Goal: Information Seeking & Learning: Check status

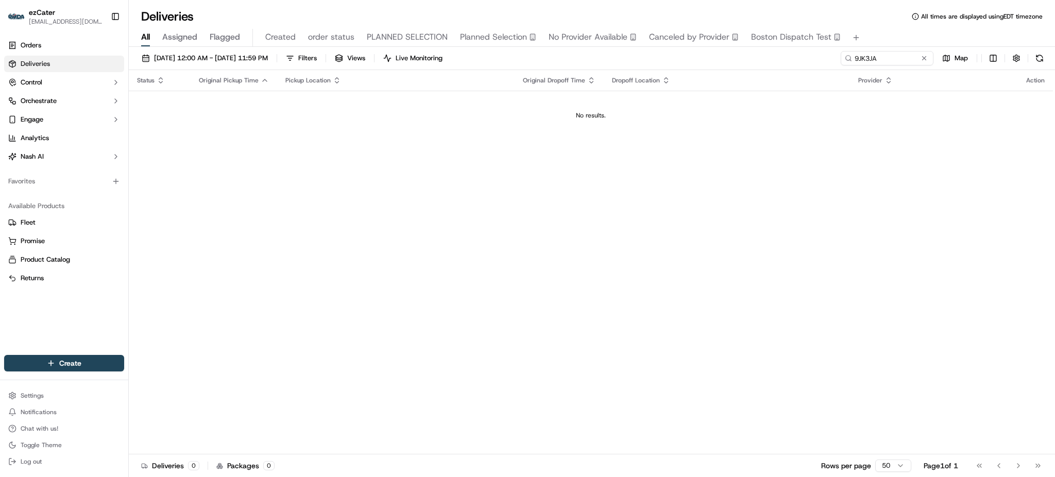
click at [77, 62] on link "Deliveries" at bounding box center [64, 64] width 120 height 16
click at [184, 55] on span "[DATE] 12:00 AM - [DATE] 11:59 PM" at bounding box center [211, 58] width 114 height 9
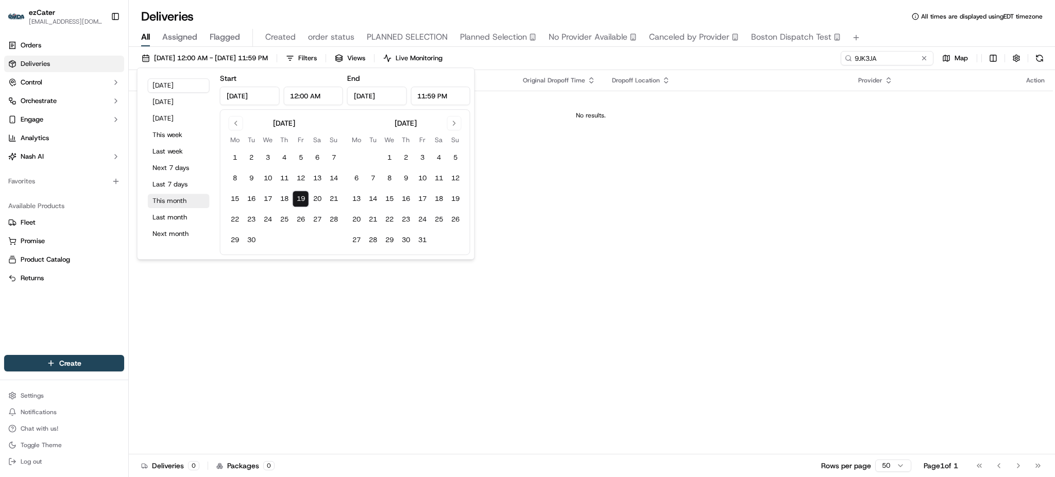
click at [187, 195] on button "This month" at bounding box center [179, 201] width 62 height 14
type input "[DATE]"
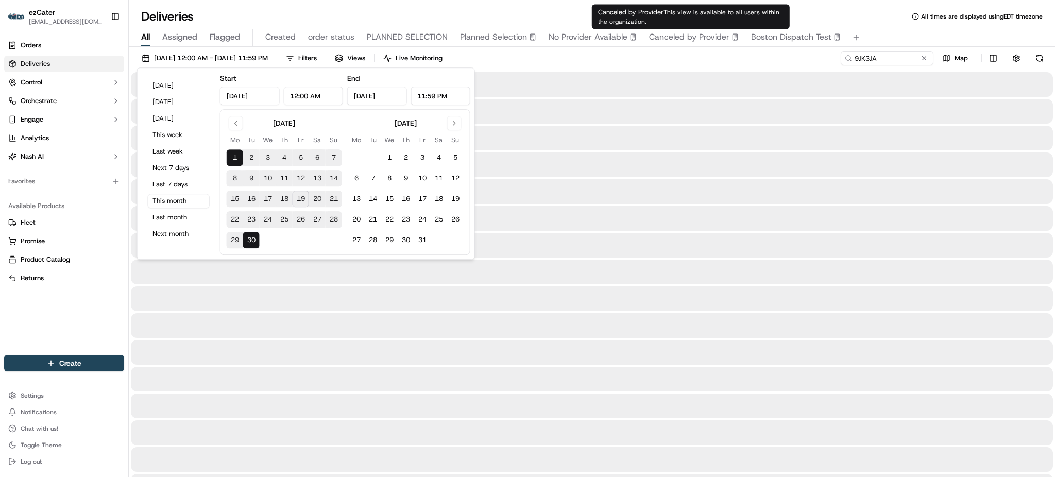
click at [688, 56] on div "[DATE] 12:00 AM - [DATE] 11:59 PM Filters Views Live Monitoring 9JK3JA Map" at bounding box center [592, 60] width 926 height 19
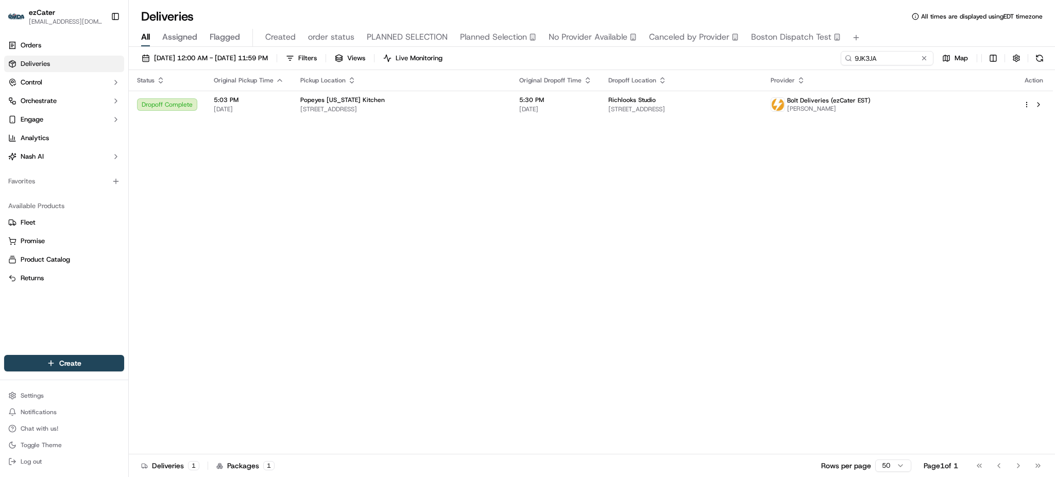
click at [530, 284] on div "Status Original Pickup Time Pickup Location Original Dropoff Time Dropoff Locat…" at bounding box center [591, 262] width 924 height 384
click at [854, 194] on div "Status Original Pickup Time Pickup Location Original Dropoff Time Dropoff Locat…" at bounding box center [591, 262] width 924 height 384
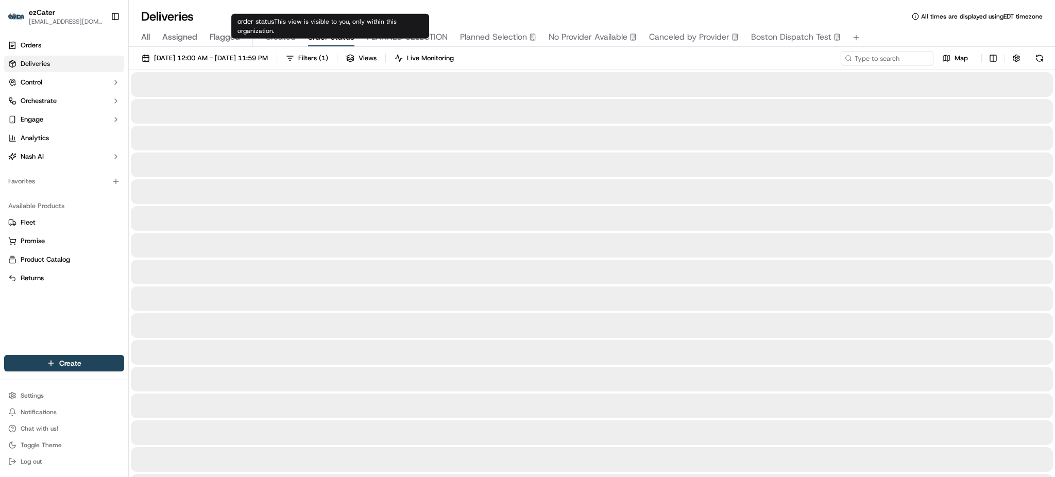
click at [308, 36] on span "order status" at bounding box center [331, 37] width 46 height 12
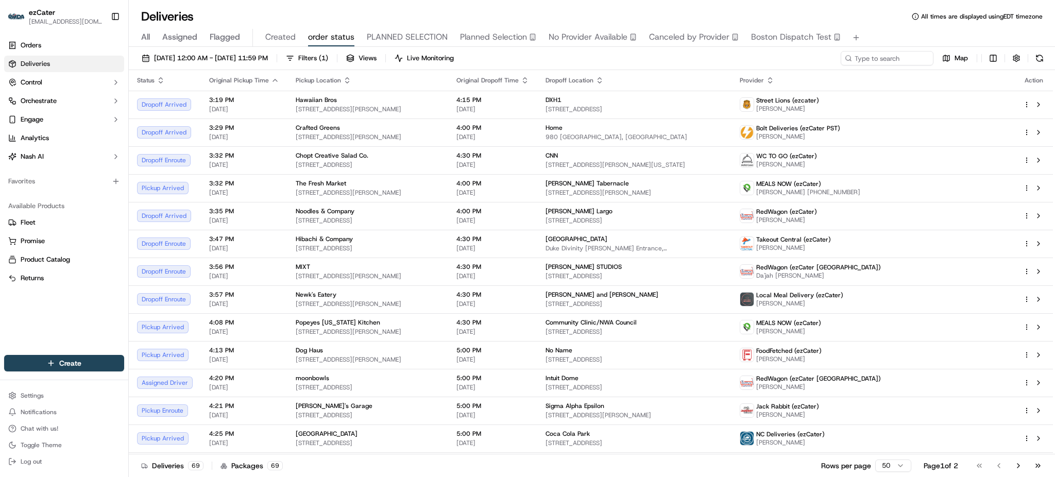
click at [893, 23] on div "Deliveries All times are displayed using EDT timezone" at bounding box center [592, 16] width 926 height 16
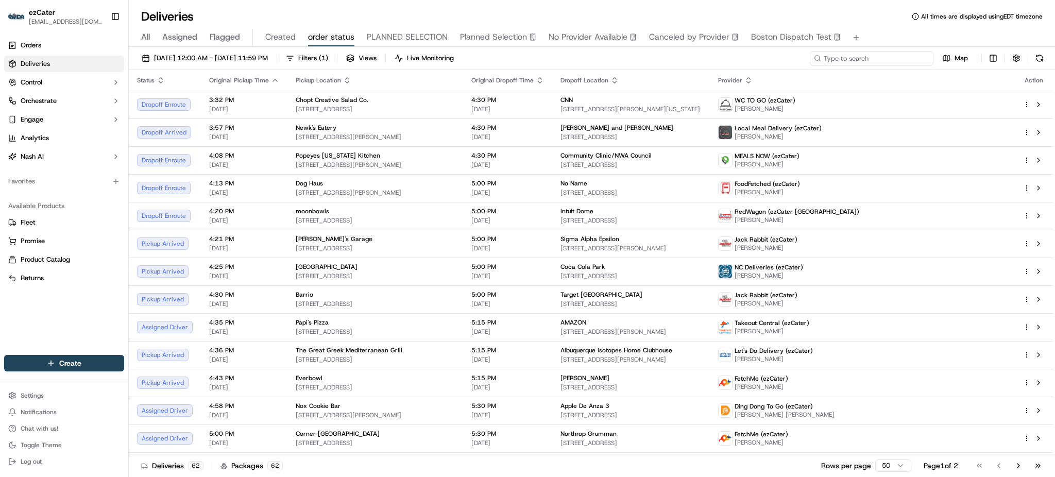
click at [906, 54] on input at bounding box center [872, 58] width 124 height 14
paste input "VYW-9UT"
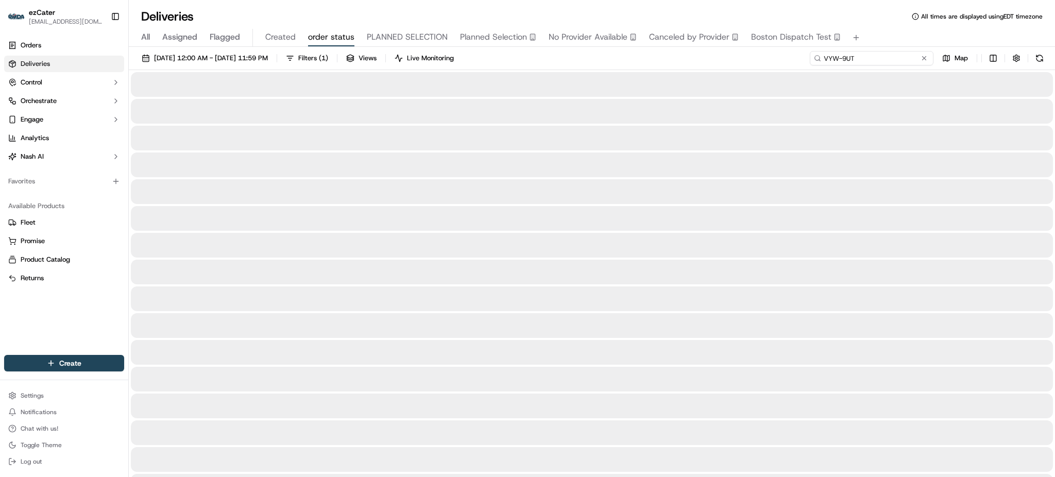
type input "VYW-9UT"
click at [141, 29] on button "All" at bounding box center [145, 38] width 9 height 18
click at [146, 35] on span "All" at bounding box center [145, 37] width 9 height 12
click at [884, 55] on input at bounding box center [872, 58] width 124 height 14
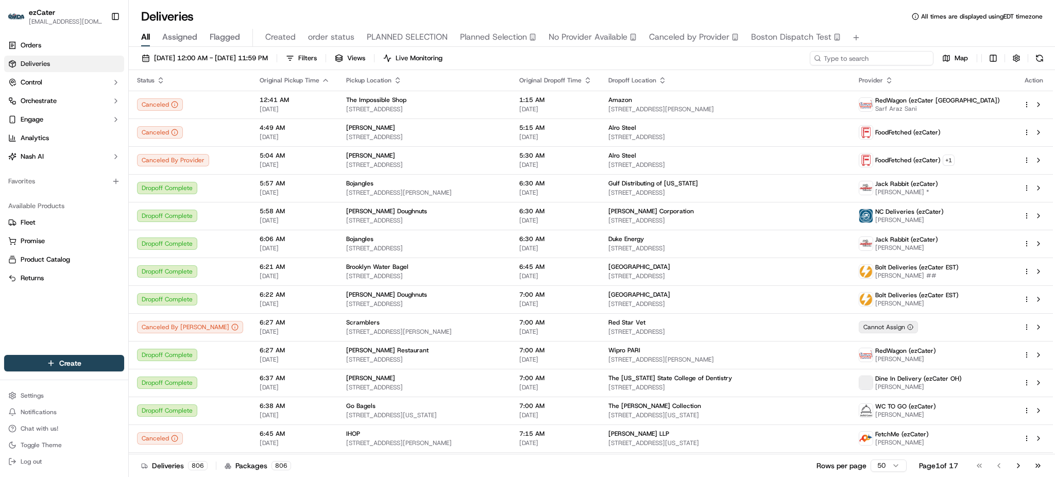
paste input "VYW-9UT"
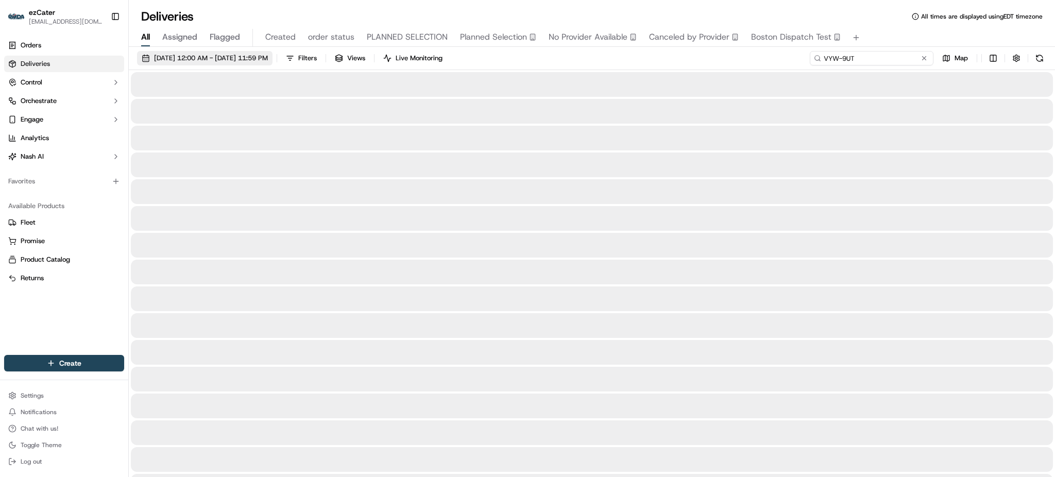
type input "VYW-9UT"
click at [250, 54] on span "[DATE] 12:00 AM - [DATE] 11:59 PM" at bounding box center [211, 58] width 114 height 9
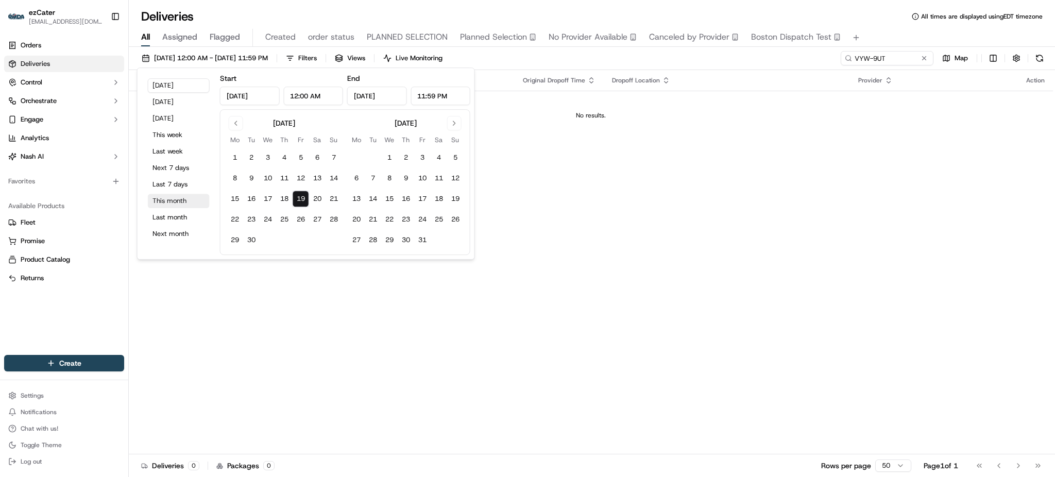
click at [165, 203] on button "This month" at bounding box center [179, 201] width 62 height 14
type input "[DATE]"
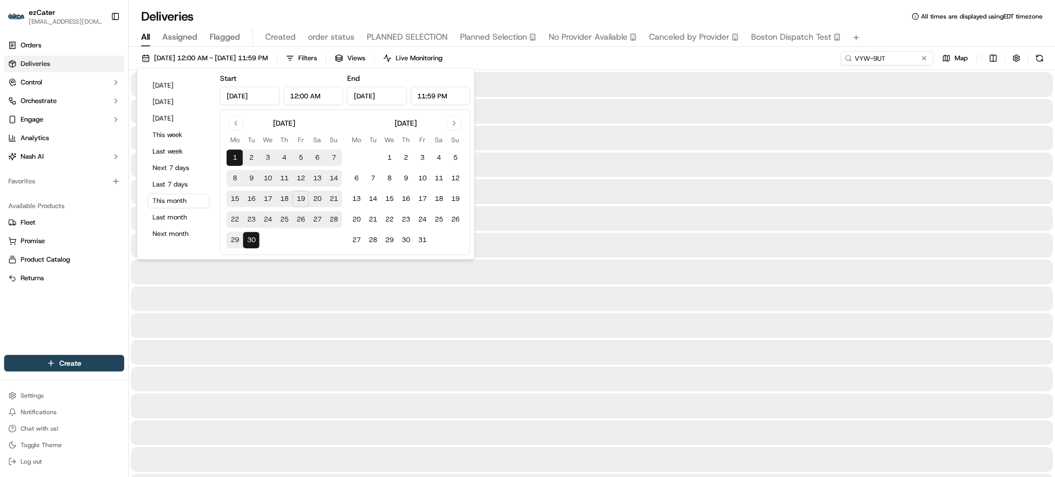
click at [632, 58] on div "[DATE] 12:00 AM - [DATE] 11:59 PM Filters Views Live Monitoring VYW-9UT Map" at bounding box center [592, 60] width 926 height 19
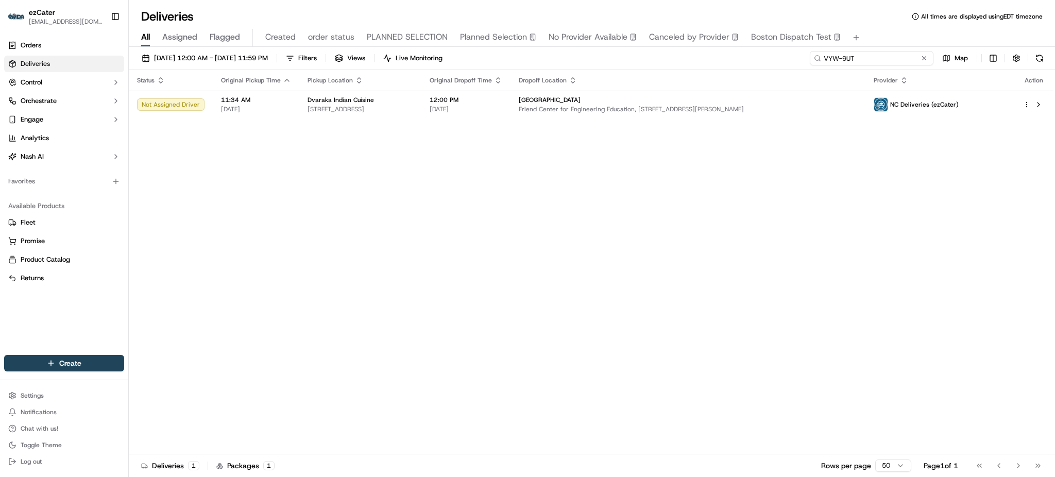
click at [872, 51] on input "VYW-9UT" at bounding box center [872, 58] width 124 height 14
paste input "75F8ER"
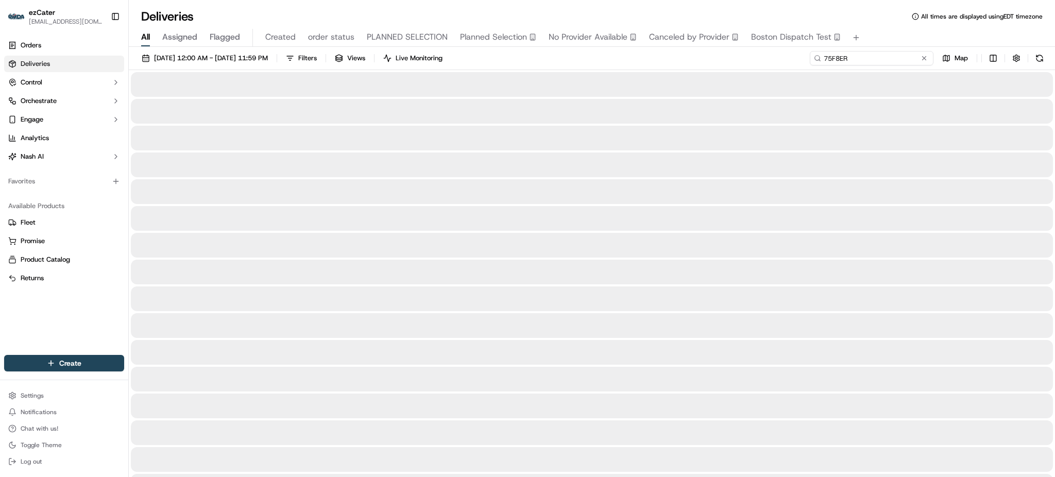
type input "75F8ER"
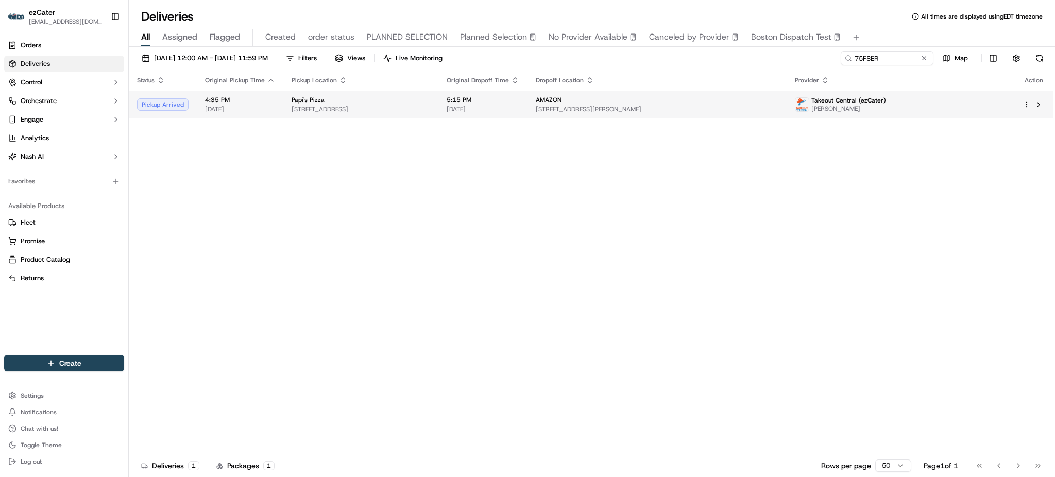
click at [434, 117] on td "Papi's Pizza [STREET_ADDRESS]" at bounding box center [360, 105] width 155 height 28
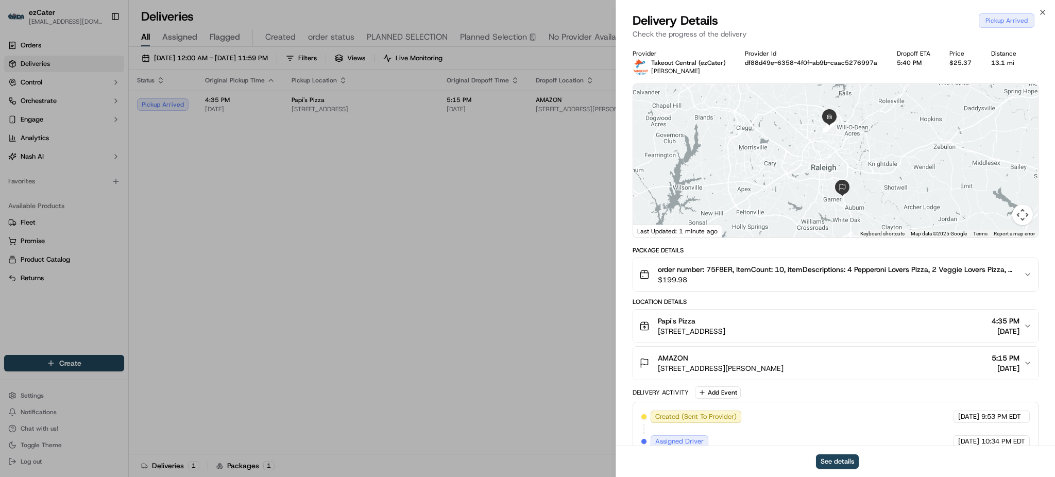
click at [730, 385] on div "Package Details order number: 75F8ER, ItemCount: 10, itemDescriptions: 4 Pepper…" at bounding box center [836, 388] width 406 height 284
click at [731, 388] on button "Add Event" at bounding box center [718, 392] width 46 height 12
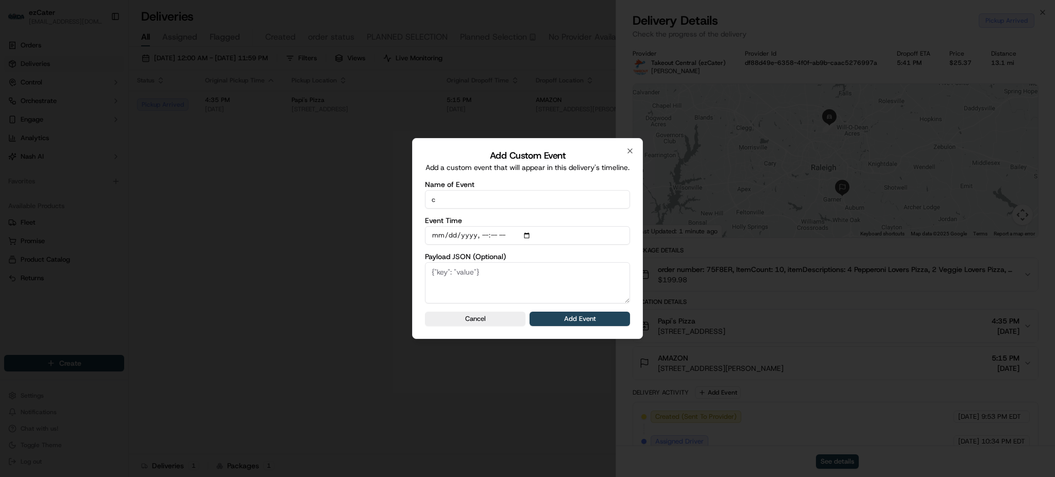
type input "CP not ready"
click at [576, 319] on button "Add Event" at bounding box center [580, 319] width 100 height 14
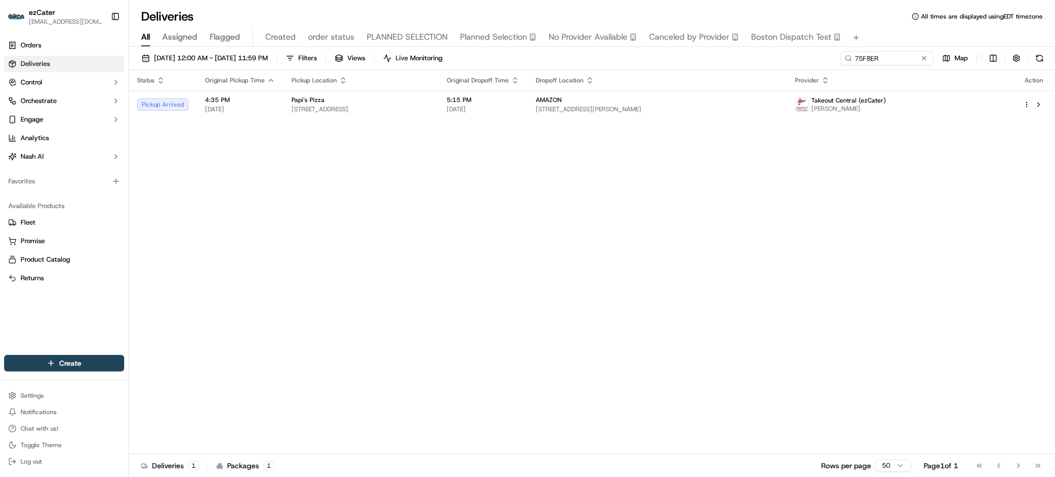
click at [932, 208] on div "Status Original Pickup Time Pickup Location Original Dropoff Time Dropoff Locat…" at bounding box center [591, 262] width 924 height 384
click at [893, 348] on div "Status Original Pickup Time Pickup Location Original Dropoff Time Dropoff Locat…" at bounding box center [591, 262] width 924 height 384
click at [775, 235] on div "Status Original Pickup Time Pickup Location Original Dropoff Time Dropoff Locat…" at bounding box center [591, 262] width 924 height 384
click at [954, 193] on div "Status Original Pickup Time Pickup Location Original Dropoff Time Dropoff Locat…" at bounding box center [591, 262] width 924 height 384
click at [1037, 61] on button at bounding box center [1040, 58] width 14 height 14
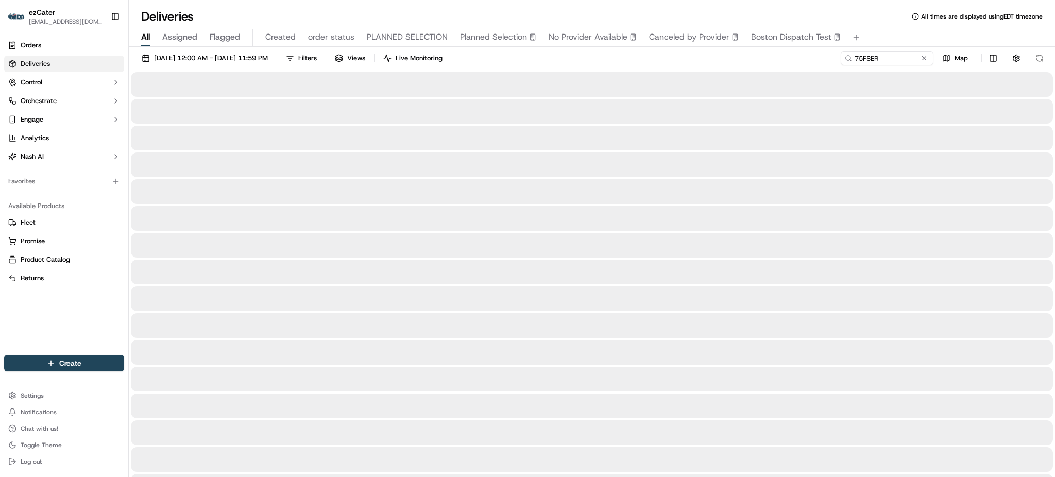
click at [656, 63] on div "[DATE] 12:00 AM - [DATE] 11:59 PM Filters Views Live Monitoring 75F8ER Map" at bounding box center [592, 60] width 926 height 19
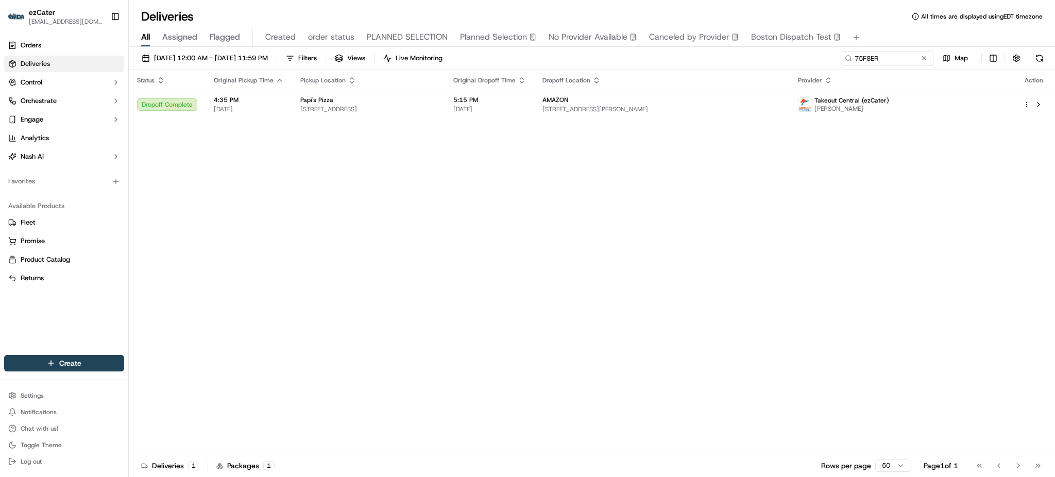
click at [247, 182] on div "Status Original Pickup Time Pickup Location Original Dropoff Time Dropoff Locat…" at bounding box center [591, 262] width 924 height 384
click at [882, 62] on input "75F8ER" at bounding box center [872, 58] width 124 height 14
paste input "EFMA4F"
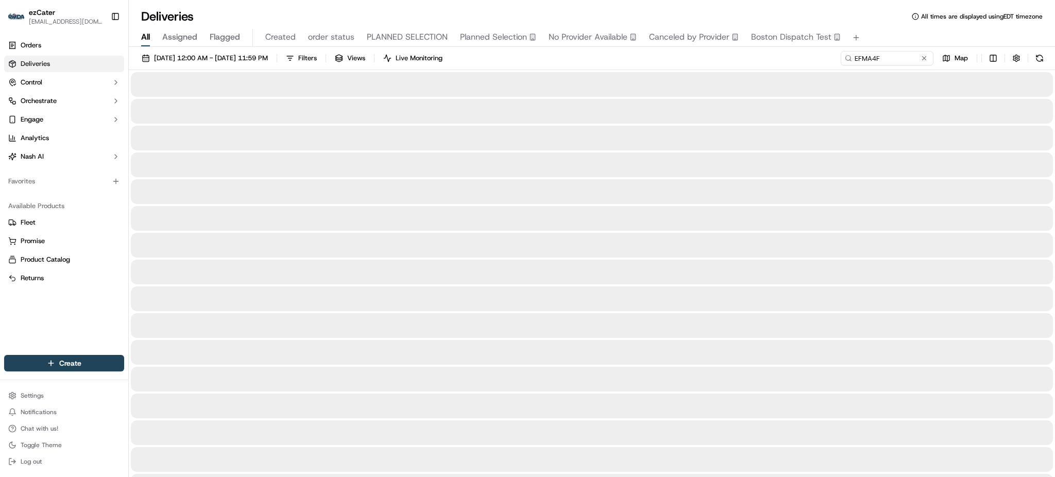
click at [588, 247] on div at bounding box center [592, 245] width 922 height 25
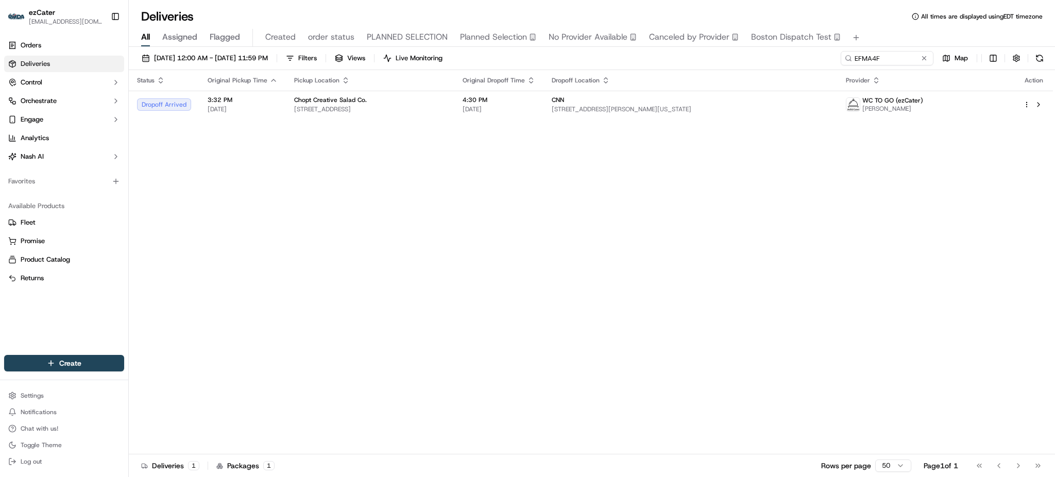
click at [541, 130] on div "Status Original Pickup Time Pickup Location Original Dropoff Time Dropoff Locat…" at bounding box center [591, 262] width 924 height 384
click at [454, 114] on td "Chopt Creative Salad Co. [STREET_ADDRESS]" at bounding box center [370, 105] width 168 height 28
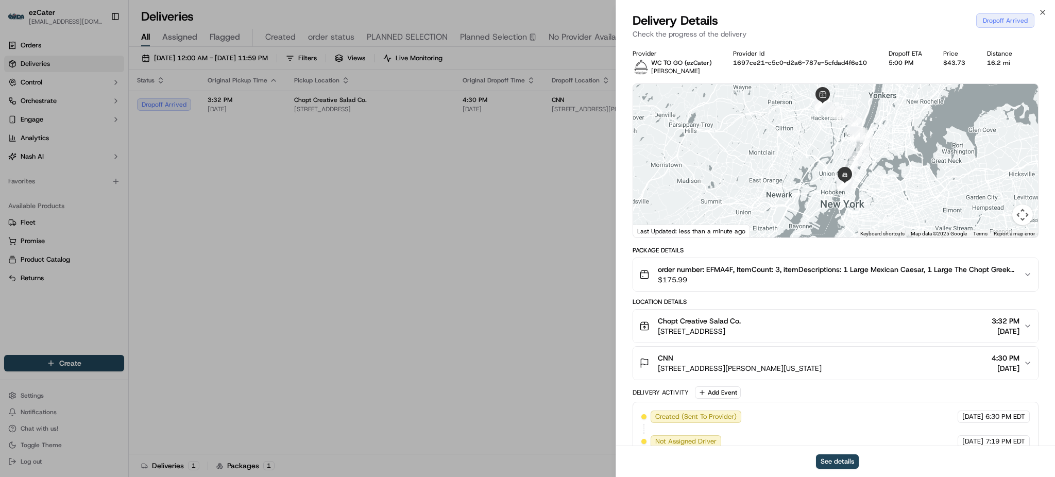
drag, startPoint x: 757, startPoint y: 141, endPoint x: 755, endPoint y: 122, distance: 19.2
click at [755, 122] on div at bounding box center [835, 161] width 405 height 154
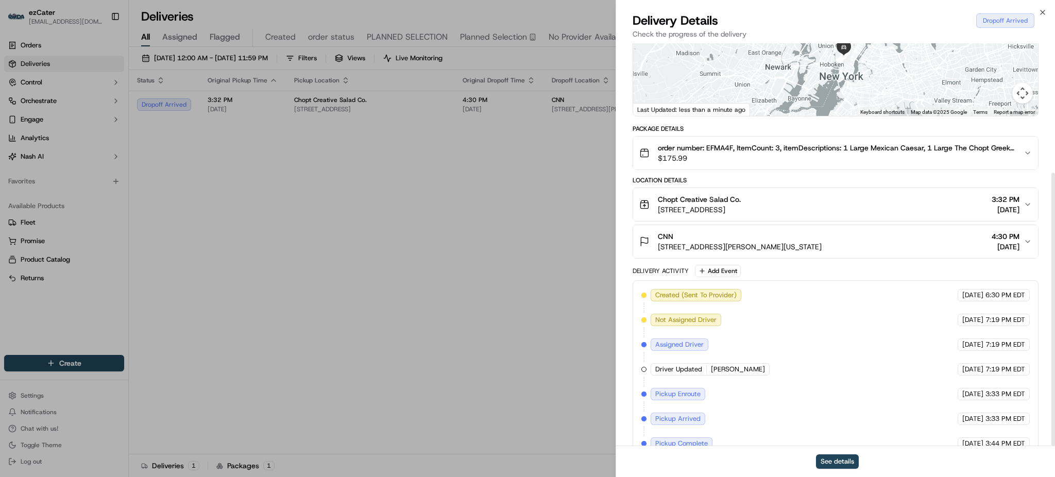
scroll to position [191, 0]
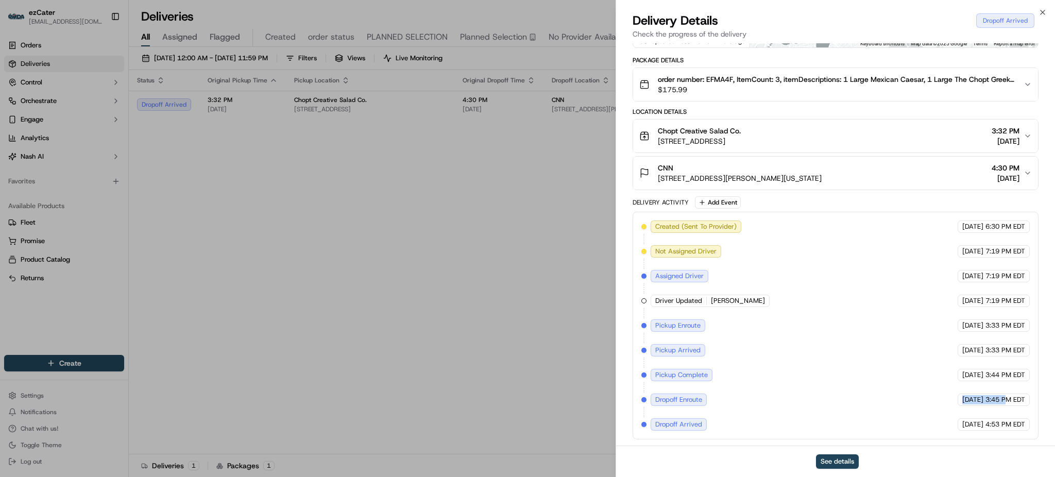
drag, startPoint x: 760, startPoint y: 402, endPoint x: 1007, endPoint y: 401, distance: 247.9
click at [1007, 401] on div "Created (Sent To Provider) WC TO GO (ezCater) [DATE] 6:30 PM EDT Not Assigned D…" at bounding box center [836, 326] width 389 height 210
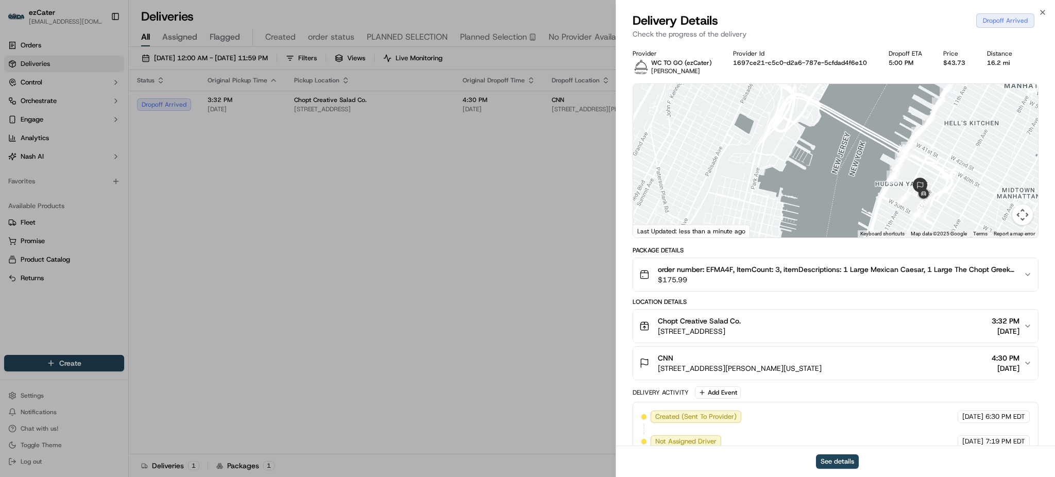
drag, startPoint x: 871, startPoint y: 189, endPoint x: 802, endPoint y: 180, distance: 70.1
click at [802, 180] on div at bounding box center [835, 161] width 405 height 154
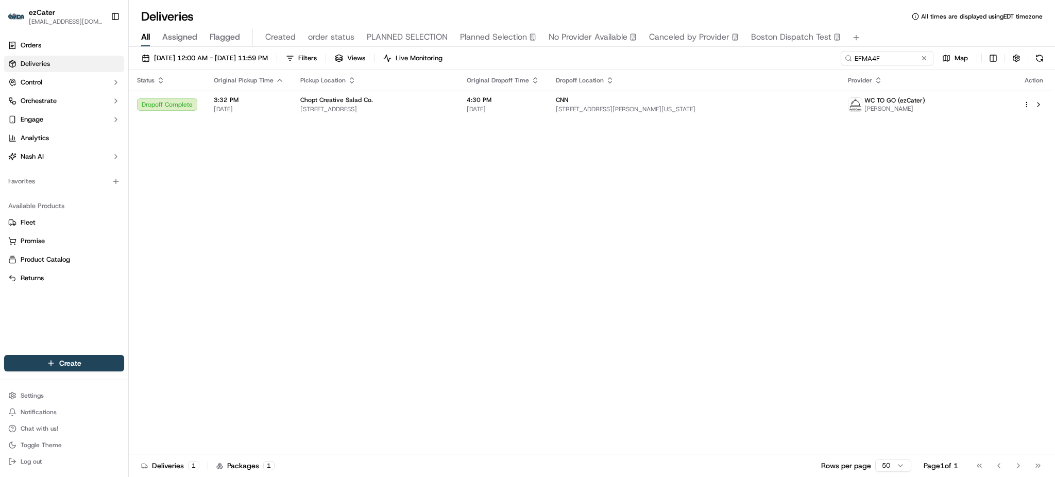
click at [197, 233] on div "Status Original Pickup Time Pickup Location Original Dropoff Time Dropoff Locat…" at bounding box center [591, 262] width 924 height 384
click at [234, 256] on div "Status Original Pickup Time Pickup Location Original Dropoff Time Dropoff Locat…" at bounding box center [591, 262] width 924 height 384
click at [579, 416] on div "Status Original Pickup Time Pickup Location Original Dropoff Time Dropoff Locat…" at bounding box center [591, 262] width 924 height 384
click at [891, 59] on input "EFMA4F" at bounding box center [872, 58] width 124 height 14
paste input "XCP-W3Z"
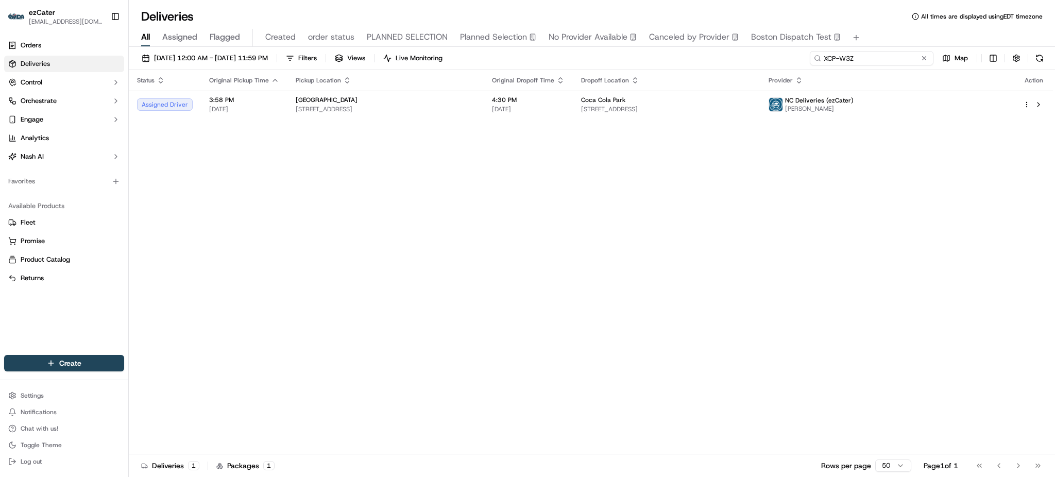
paste input "0M8UKG"
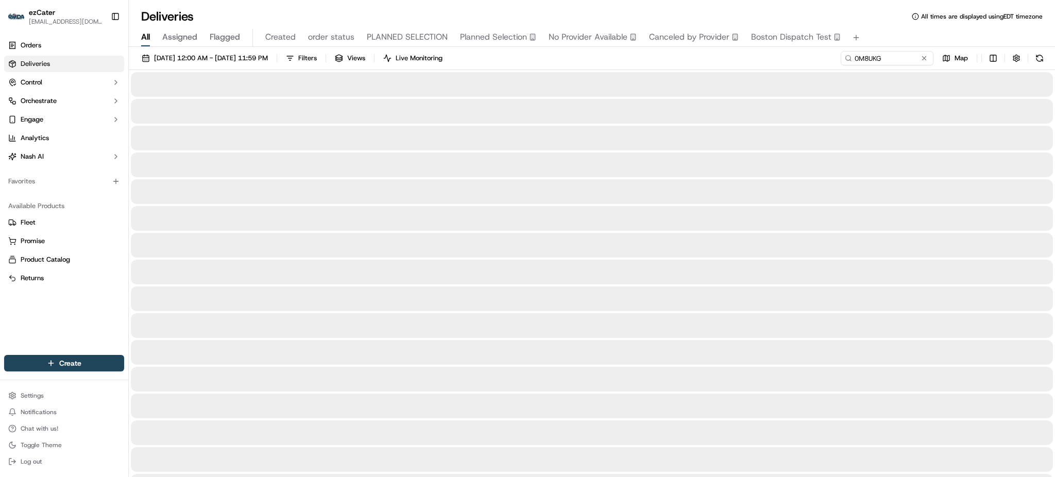
click at [289, 6] on div "Deliveries All times are displayed using EDT timezone All Assigned Flagged Crea…" at bounding box center [592, 238] width 926 height 477
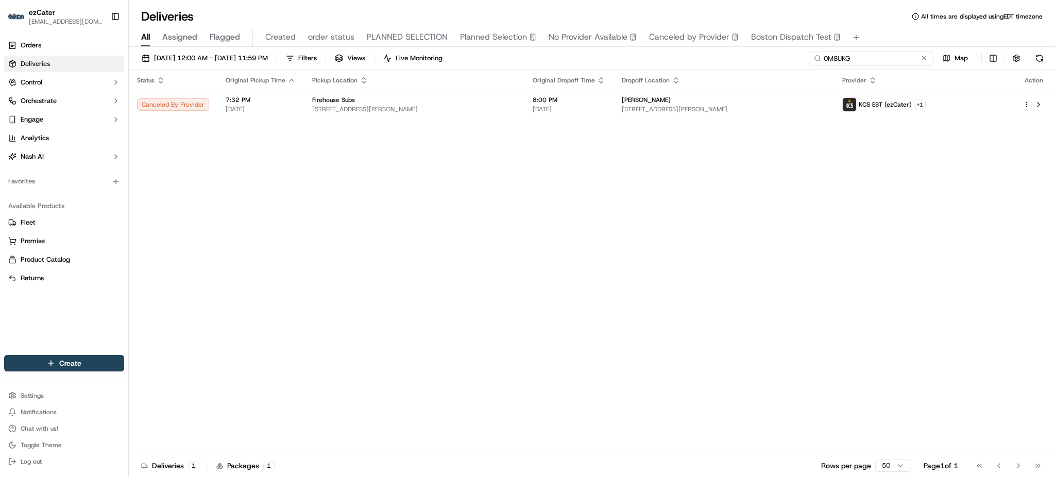
click at [888, 55] on input "0M8UKG" at bounding box center [872, 58] width 124 height 14
paste input "G1HFMU"
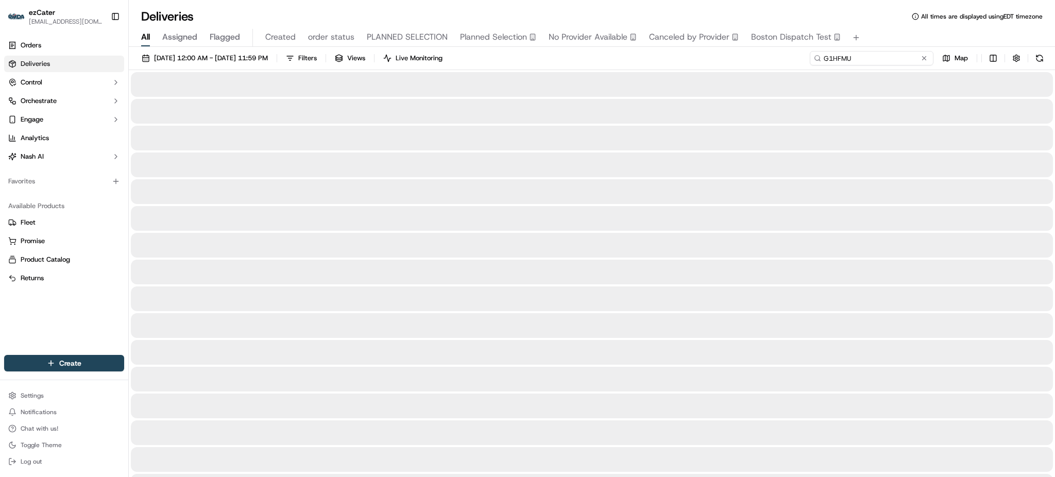
click at [888, 55] on input "G1HFMU" at bounding box center [872, 58] width 124 height 14
click at [884, 42] on div "All Assigned Flagged Created order status PLANNED SELECTION Planned Selection N…" at bounding box center [592, 38] width 926 height 18
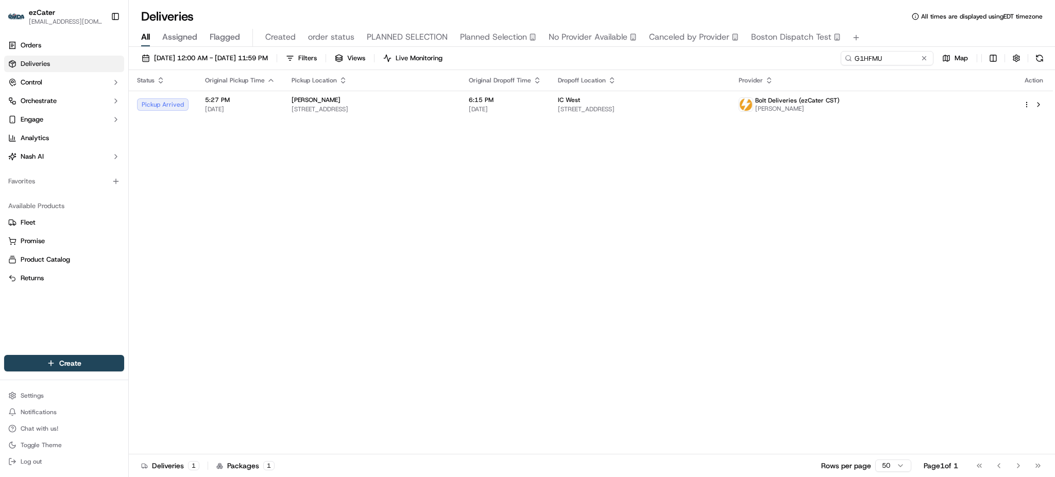
click at [731, 90] on th "Dropoff Location" at bounding box center [640, 80] width 181 height 21
click at [722, 103] on div "IC West" at bounding box center [640, 100] width 164 height 8
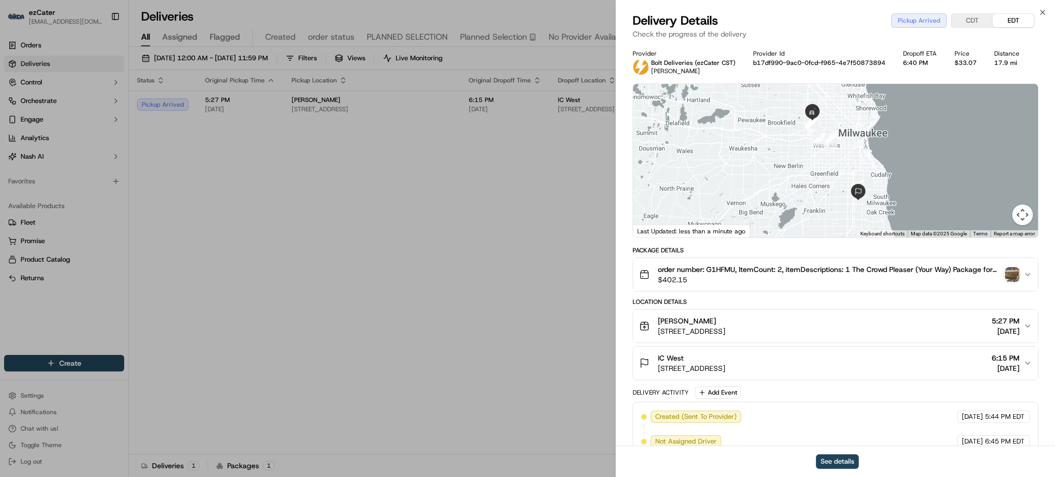
click at [1013, 279] on img "button" at bounding box center [1012, 274] width 14 height 14
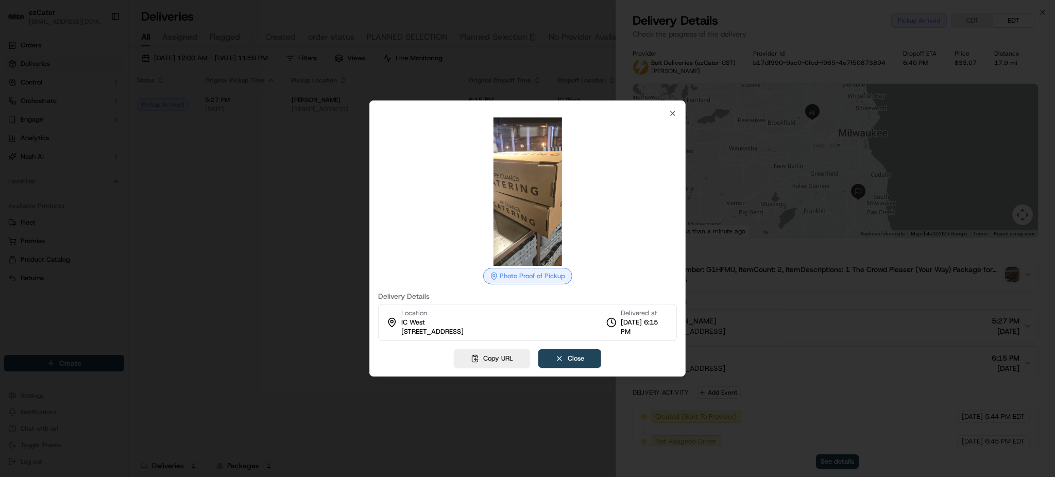
click at [242, 154] on div at bounding box center [527, 238] width 1055 height 477
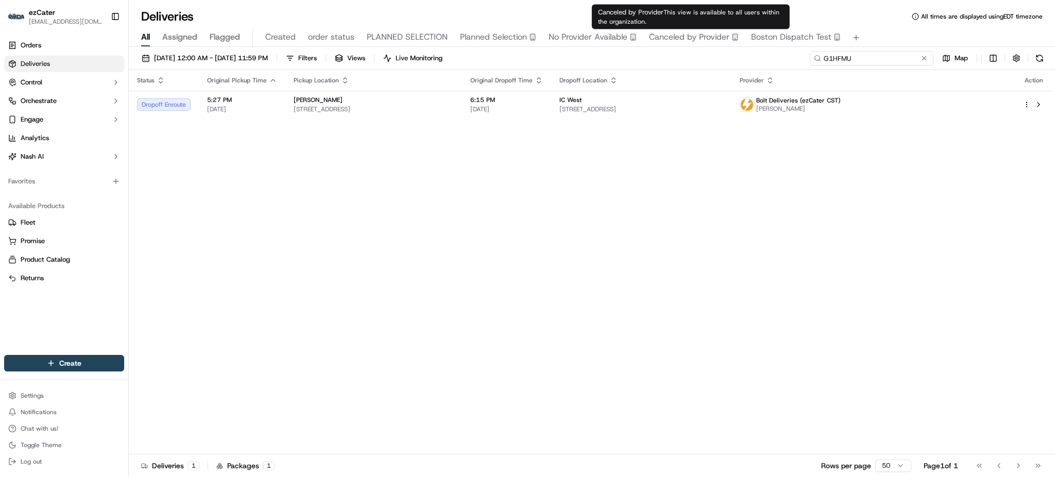
click at [881, 60] on input "G1HFMU" at bounding box center [872, 58] width 124 height 14
paste input "REL-GJ202H"
type input "REL-GJ202H"
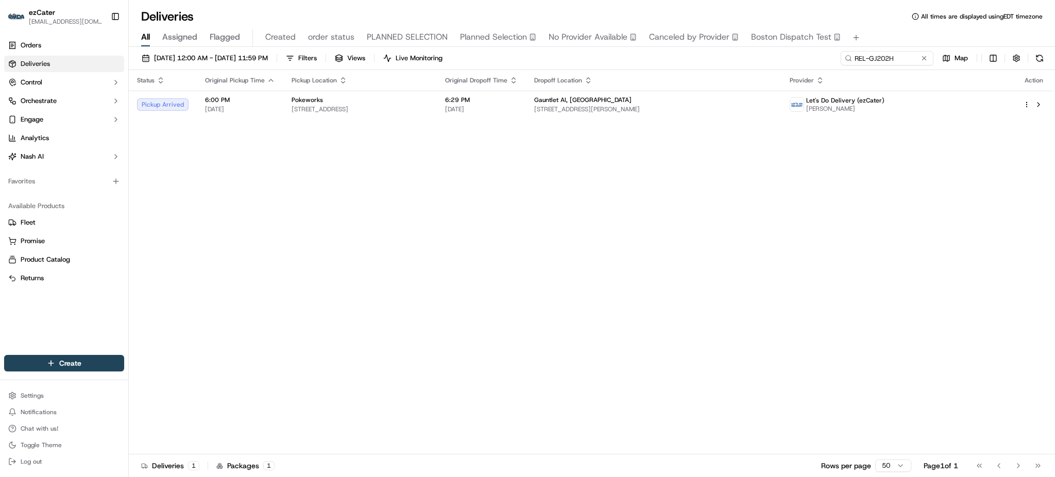
click at [419, 157] on div "Status Original Pickup Time Pickup Location Original Dropoff Time Dropoff Locat…" at bounding box center [591, 262] width 924 height 384
click at [411, 108] on span "[STREET_ADDRESS]" at bounding box center [360, 109] width 137 height 8
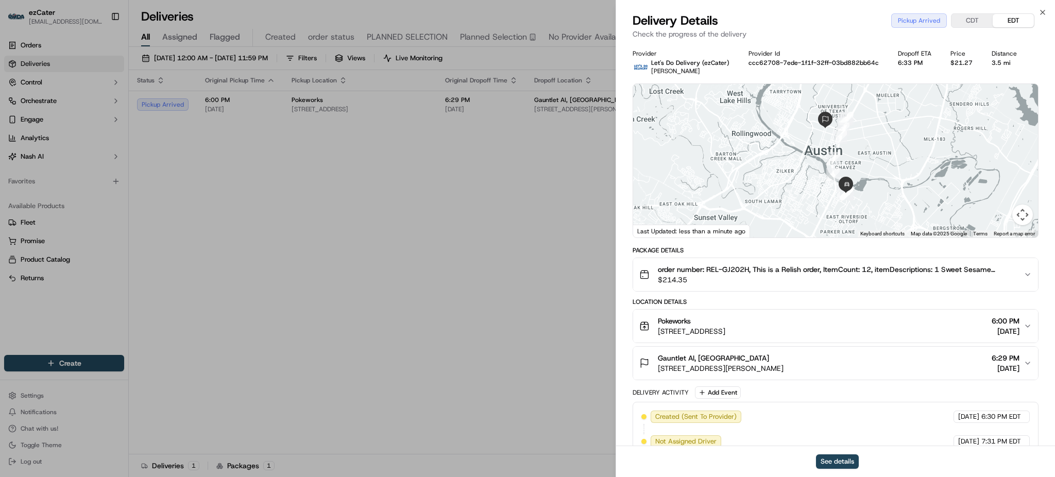
scroll to position [191, 0]
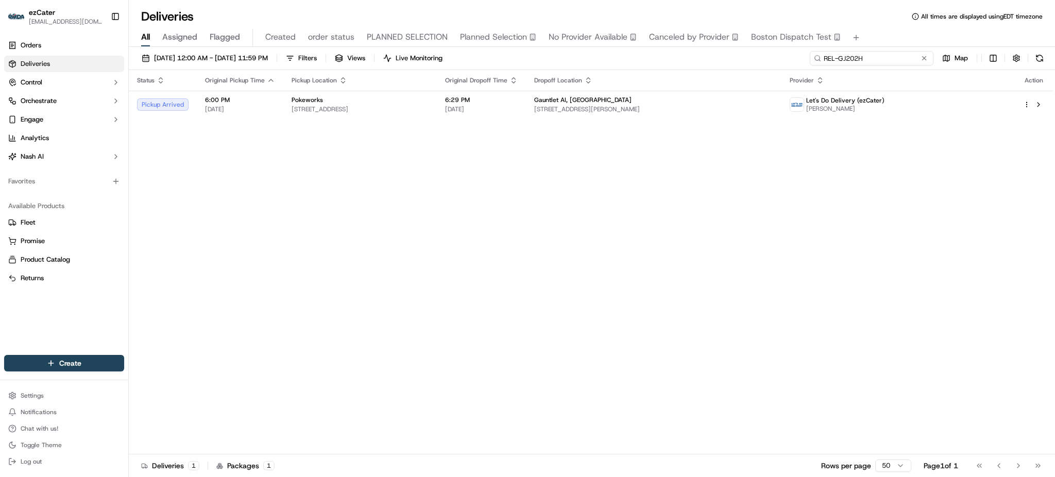
click at [908, 52] on input "REL-GJ202H" at bounding box center [872, 58] width 124 height 14
click at [926, 55] on button at bounding box center [924, 58] width 10 height 10
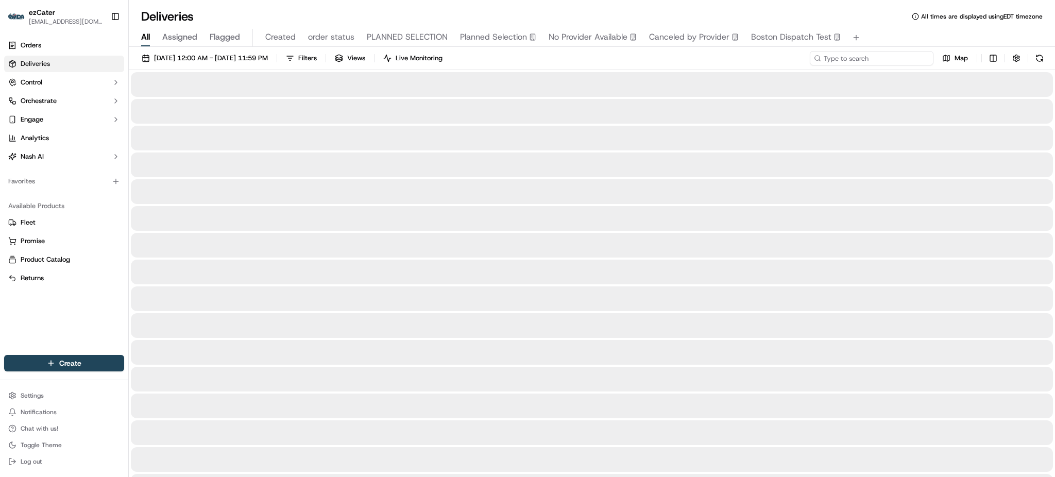
click at [891, 56] on input at bounding box center [872, 58] width 124 height 14
paste input "XCG2ZP"
type input "XCG2ZP"
click at [728, 74] on div at bounding box center [592, 84] width 922 height 25
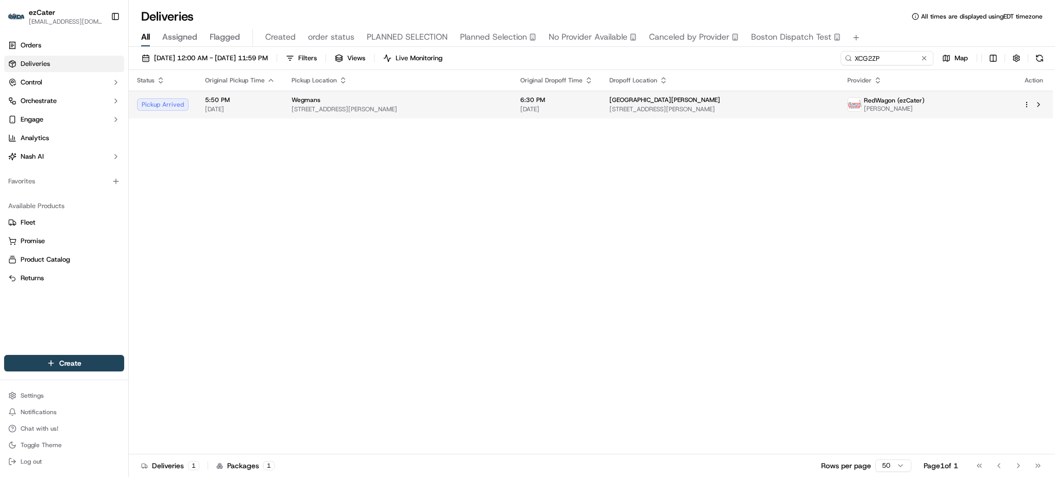
click at [504, 99] on div "Wegmans" at bounding box center [398, 100] width 212 height 8
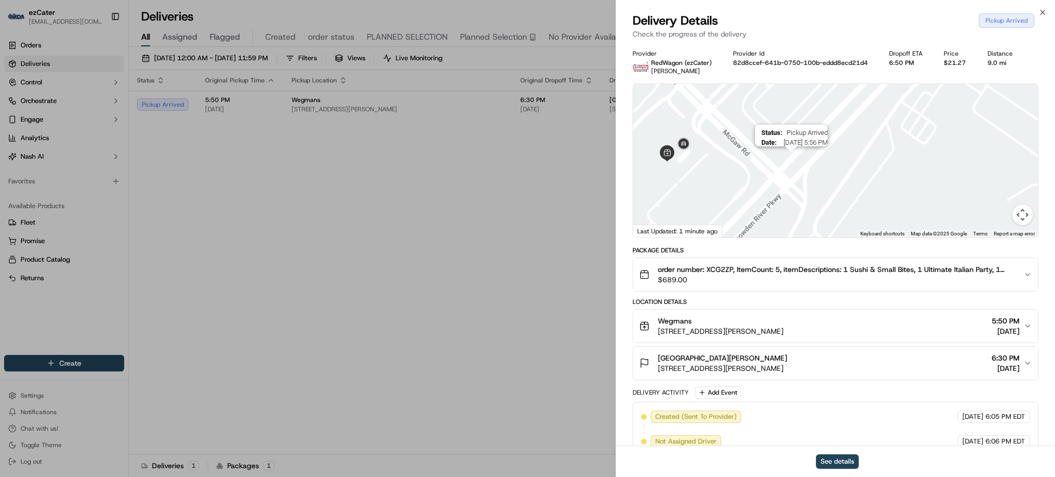
drag, startPoint x: 681, startPoint y: 149, endPoint x: 790, endPoint y: 161, distance: 109.9
click at [790, 161] on img "4" at bounding box center [791, 158] width 13 height 13
drag, startPoint x: 711, startPoint y: 172, endPoint x: 718, endPoint y: 186, distance: 16.1
click at [718, 186] on div at bounding box center [835, 161] width 405 height 154
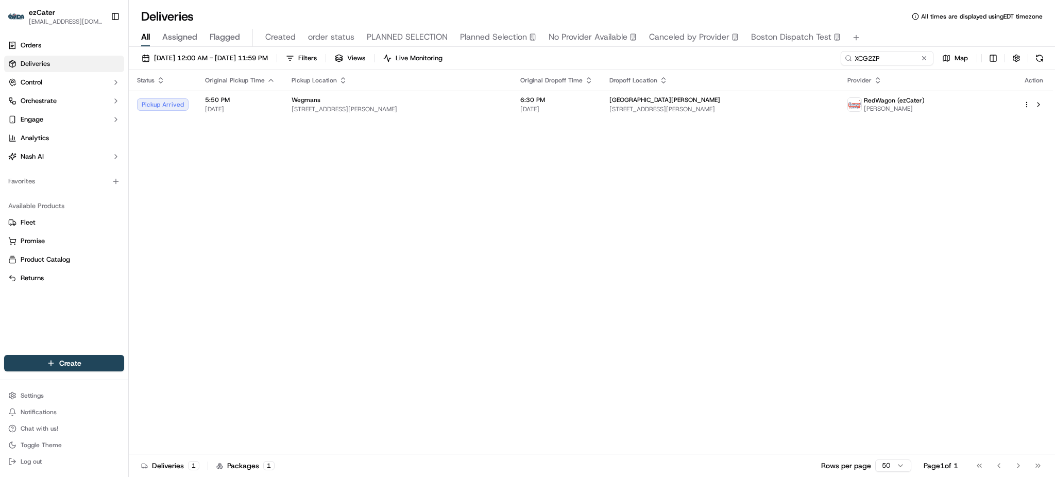
click at [865, 248] on div "Status Original Pickup Time Pickup Location Original Dropoff Time Dropoff Locat…" at bounding box center [591, 262] width 924 height 384
click at [408, 108] on span "[STREET_ADDRESS][PERSON_NAME]" at bounding box center [398, 109] width 212 height 8
click at [850, 261] on div "Status Original Pickup Time Pickup Location Original Dropoff Time Dropoff Locat…" at bounding box center [591, 262] width 924 height 384
click at [726, 120] on div "Status Original Pickup Time Pickup Location Original Dropoff Time Dropoff Locat…" at bounding box center [591, 262] width 924 height 384
click at [722, 106] on span "[STREET_ADDRESS][PERSON_NAME]" at bounding box center [721, 109] width 222 height 8
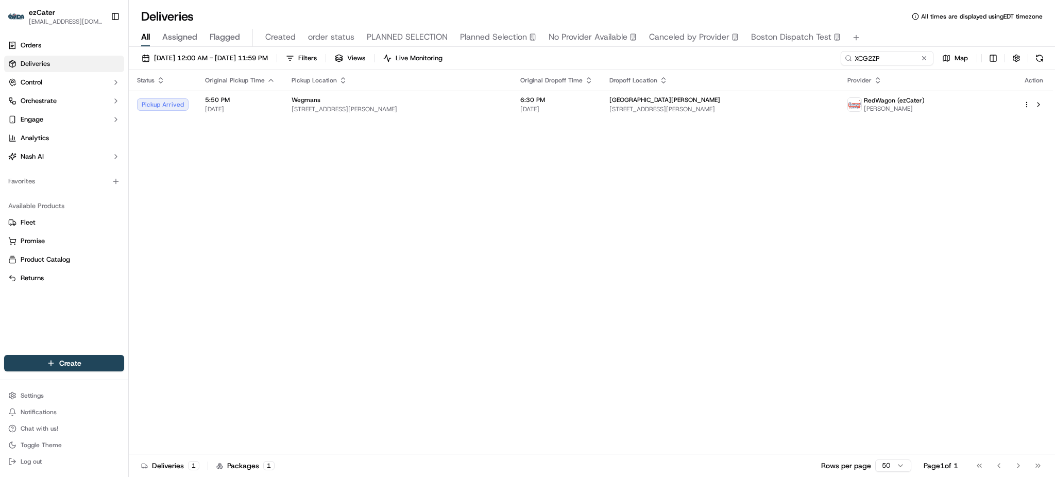
click at [834, 219] on div "Status Original Pickup Time Pickup Location Original Dropoff Time Dropoff Locat…" at bounding box center [591, 262] width 924 height 384
click at [765, 144] on div "Status Original Pickup Time Pickup Location Original Dropoff Time Dropoff Locat…" at bounding box center [591, 262] width 924 height 384
click at [729, 77] on div "Dropoff Location" at bounding box center [721, 80] width 222 height 8
click at [726, 112] on span "[STREET_ADDRESS][PERSON_NAME]" at bounding box center [721, 109] width 222 height 8
click at [501, 272] on div "Status Original Pickup Time Pickup Location Original Dropoff Time Dropoff Locat…" at bounding box center [591, 262] width 924 height 384
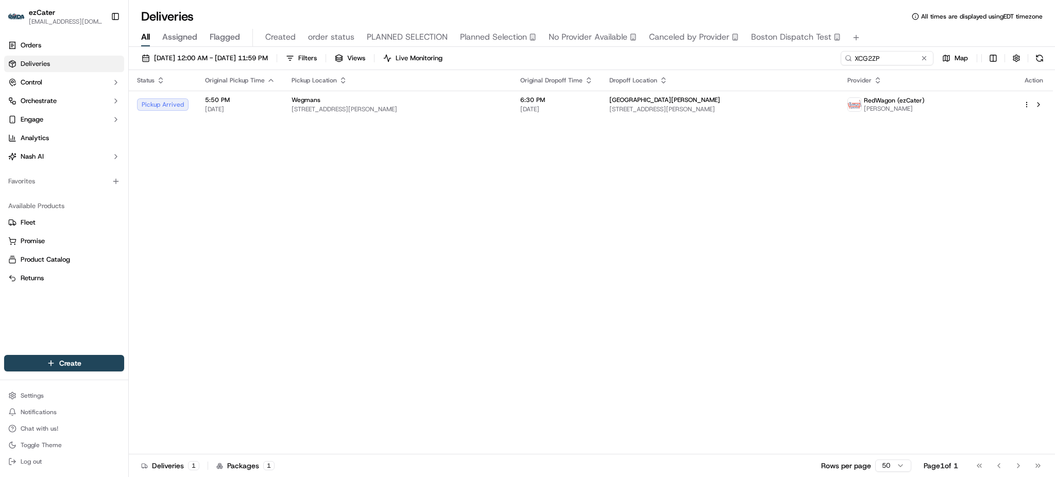
click at [501, 276] on div "Status Original Pickup Time Pickup Location Original Dropoff Time Dropoff Locat…" at bounding box center [591, 262] width 924 height 384
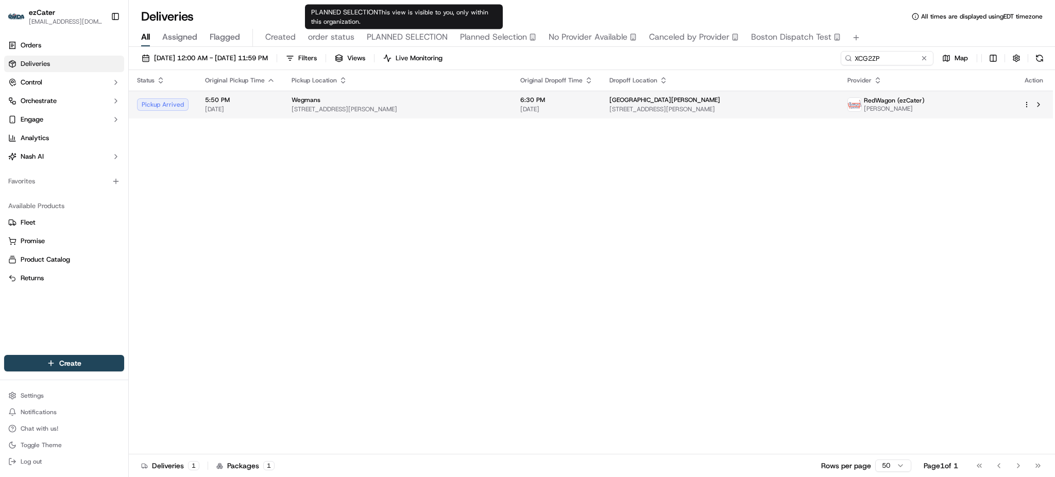
click at [435, 98] on div "Wegmans" at bounding box center [398, 100] width 212 height 8
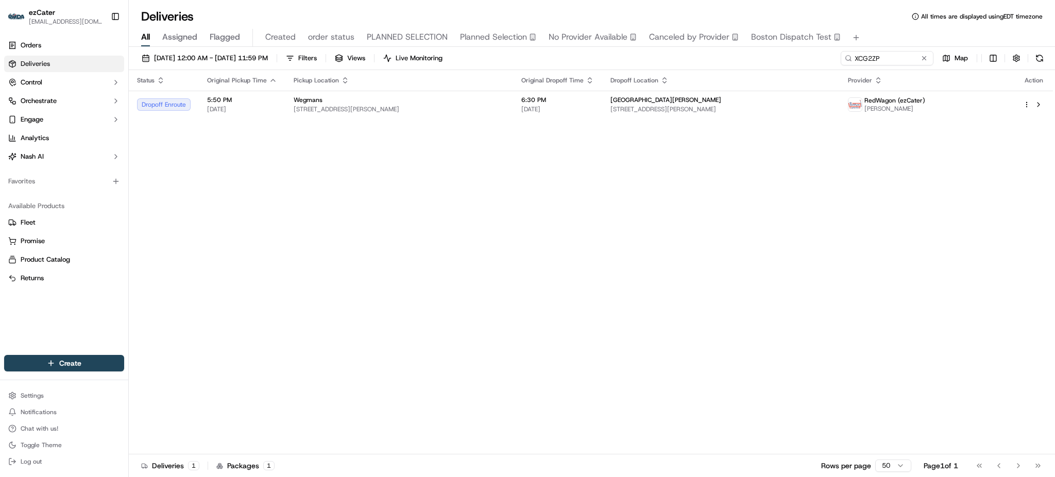
click at [1001, 228] on div "Status Original Pickup Time Pickup Location Original Dropoff Time Dropoff Locat…" at bounding box center [591, 262] width 924 height 384
click at [612, 130] on div "Status Original Pickup Time Pickup Location Original Dropoff Time Dropoff Locat…" at bounding box center [591, 262] width 924 height 384
click at [594, 99] on span "6:30 PM" at bounding box center [557, 100] width 73 height 8
click at [368, 108] on span "[STREET_ADDRESS][PERSON_NAME]" at bounding box center [399, 109] width 211 height 8
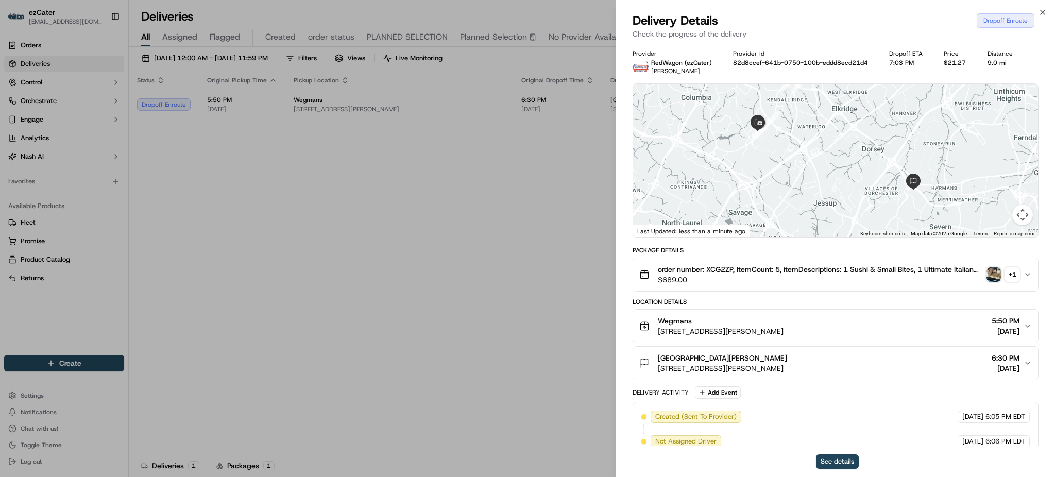
click at [999, 273] on img "button" at bounding box center [994, 274] width 14 height 14
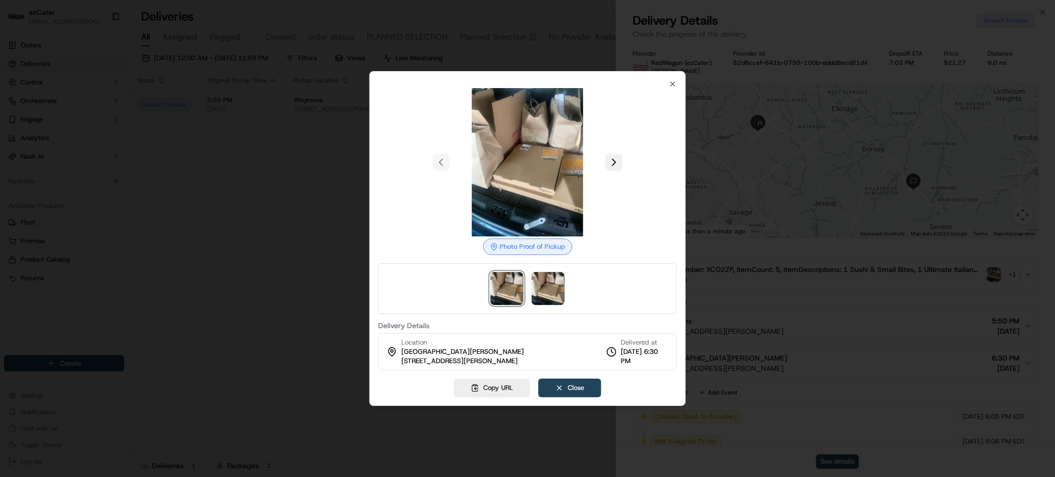
click at [618, 163] on button at bounding box center [614, 162] width 16 height 16
click at [173, 260] on div at bounding box center [527, 238] width 1055 height 477
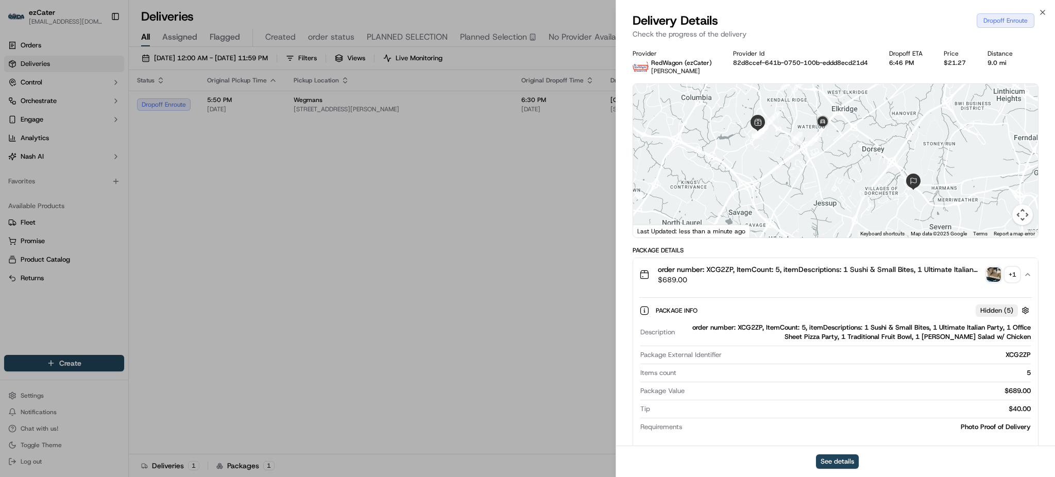
click at [811, 1] on div "Close Delivery Details Dropoff Enroute Check the progress of the delivery Provi…" at bounding box center [836, 238] width 440 height 477
